Goal: Transaction & Acquisition: Purchase product/service

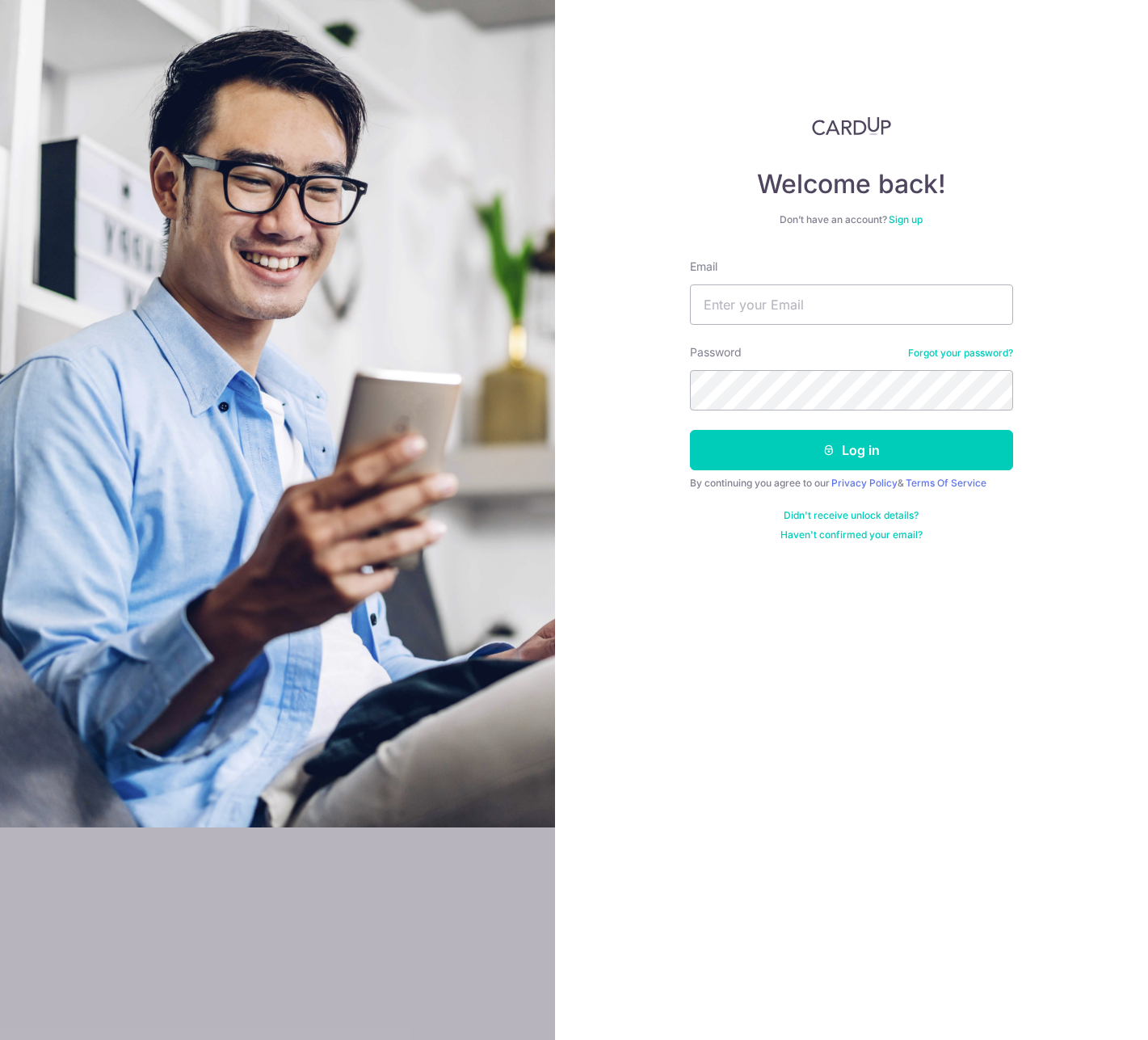
type input "[EMAIL_ADDRESS][DOMAIN_NAME]"
click at [690, 430] on button "Log in" at bounding box center [851, 450] width 323 height 41
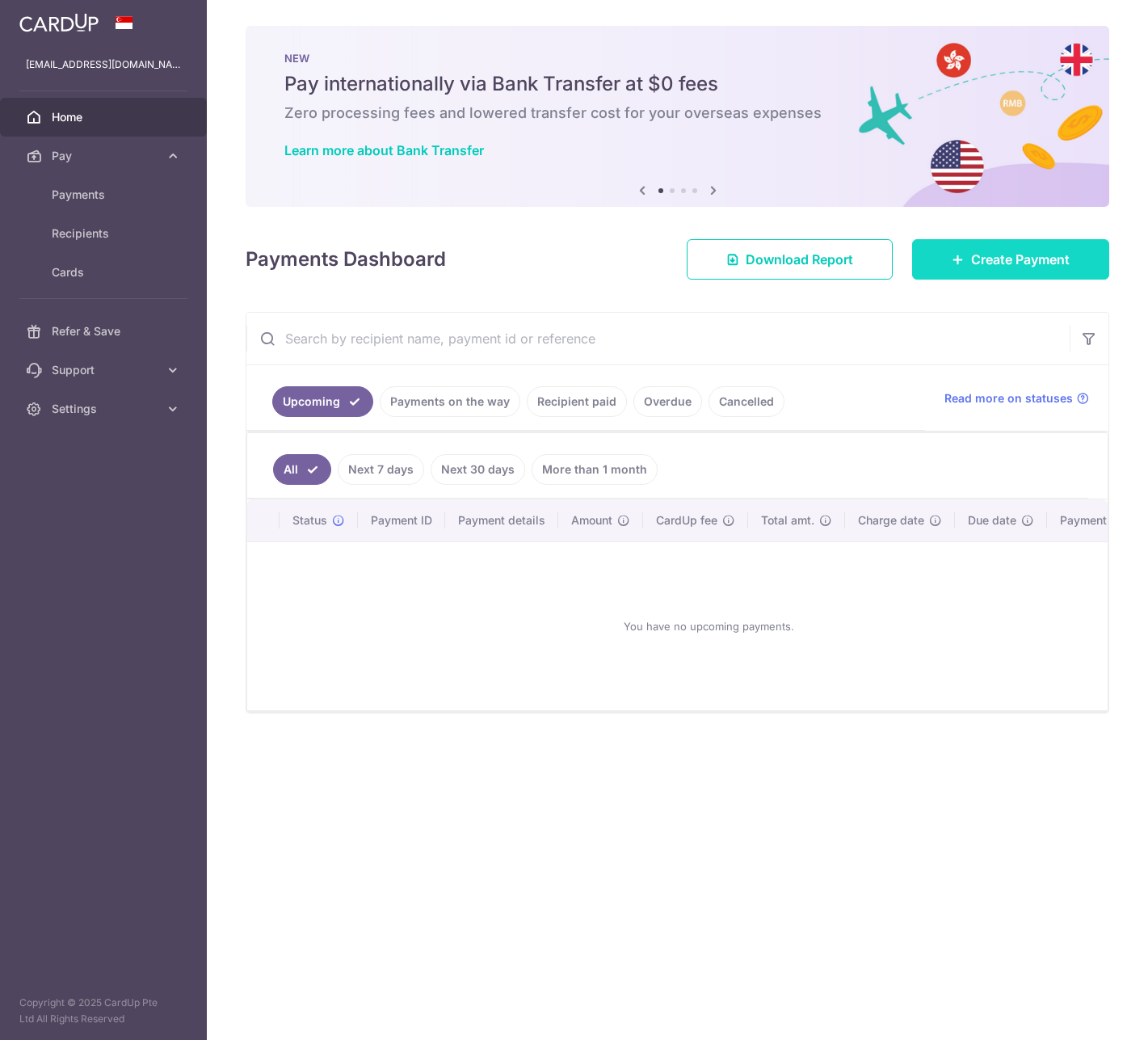
click at [1023, 263] on span "Create Payment" at bounding box center [1021, 259] width 99 height 19
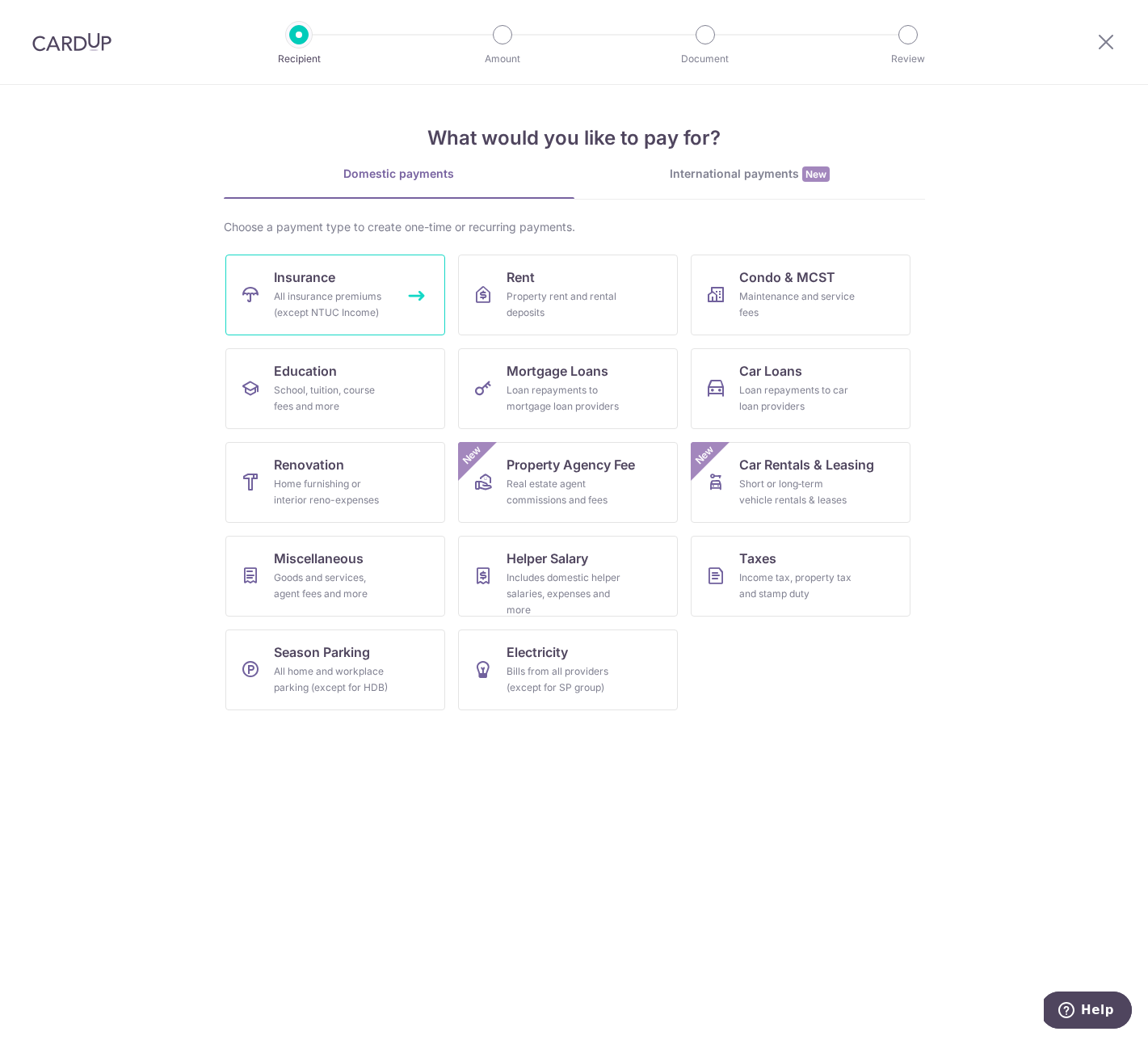
click at [380, 294] on div "All insurance premiums (except NTUC Income)" at bounding box center [332, 305] width 117 height 32
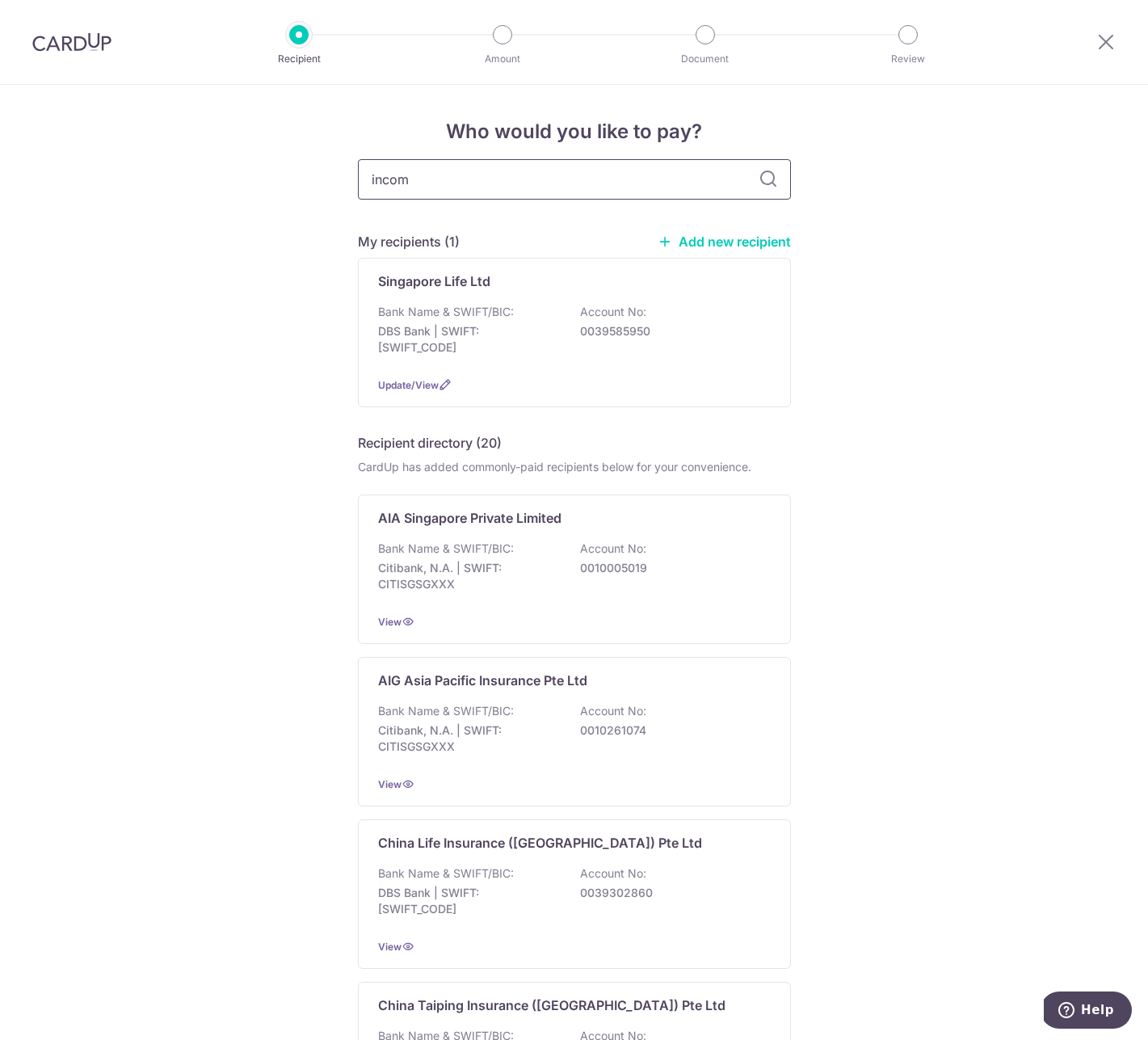
type input "income"
